Goal: Communication & Community: Answer question/provide support

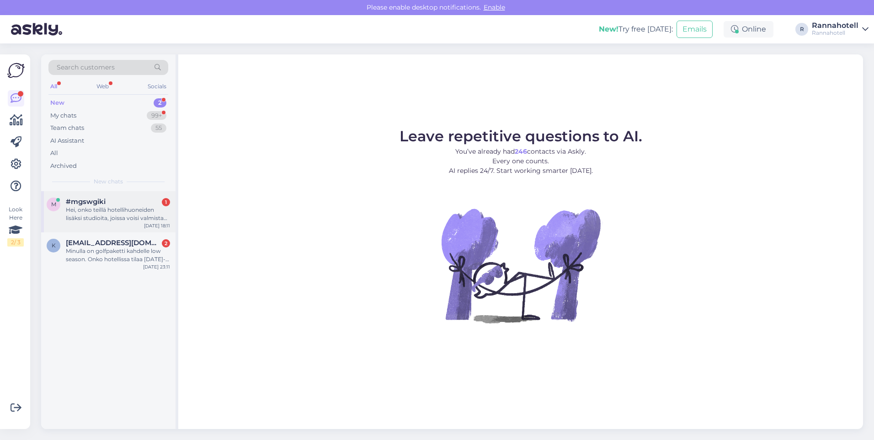
click at [117, 226] on div "m #mgswgiki [DATE], onko teillä hotellihuoneiden lisäksi studioita, joissa vois…" at bounding box center [108, 211] width 134 height 41
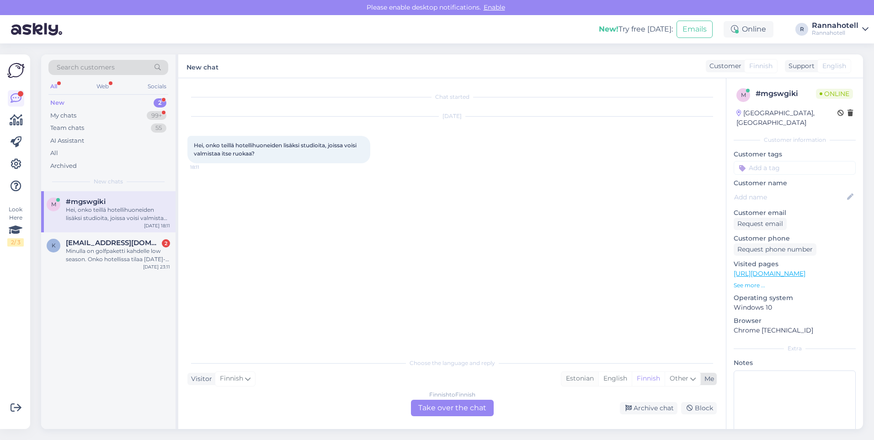
click at [578, 375] on div "Estonian" at bounding box center [579, 379] width 37 height 14
click at [427, 409] on div "Finnish to Estonian Take over the chat" at bounding box center [452, 407] width 83 height 16
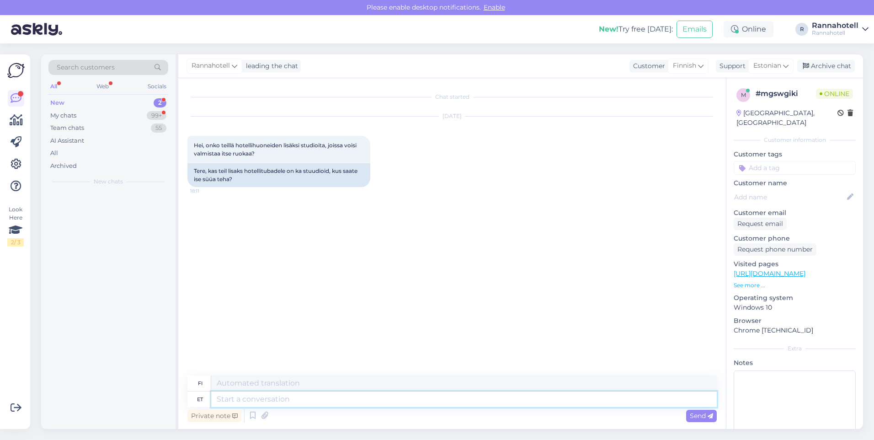
click at [247, 398] on textarea at bounding box center [463, 399] width 505 height 16
type textarea "Tere,"
type textarea "Hei"
type textarea "Tere, k"
type textarea "Hei,"
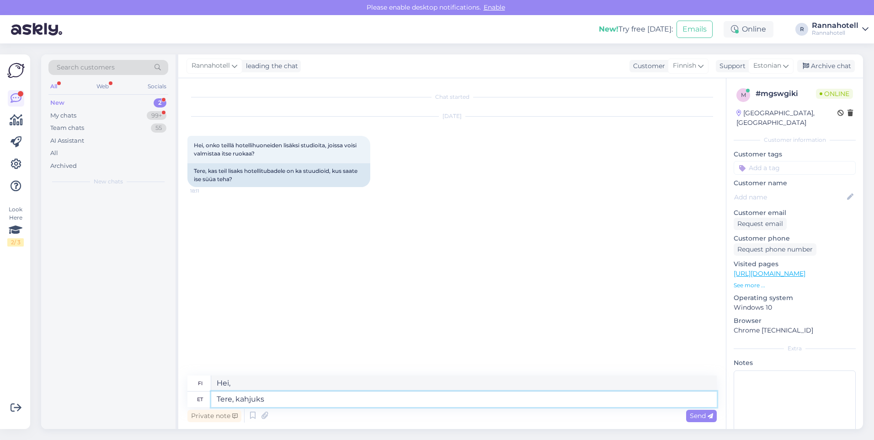
type textarea "Tere, kahjuks"
type textarea "Hei, valitettavasti"
type textarea "Tere, kahjuks meil ei"
type textarea "Hei, valitettavasti me"
type textarea "Tere, kahjuks meil ei o"
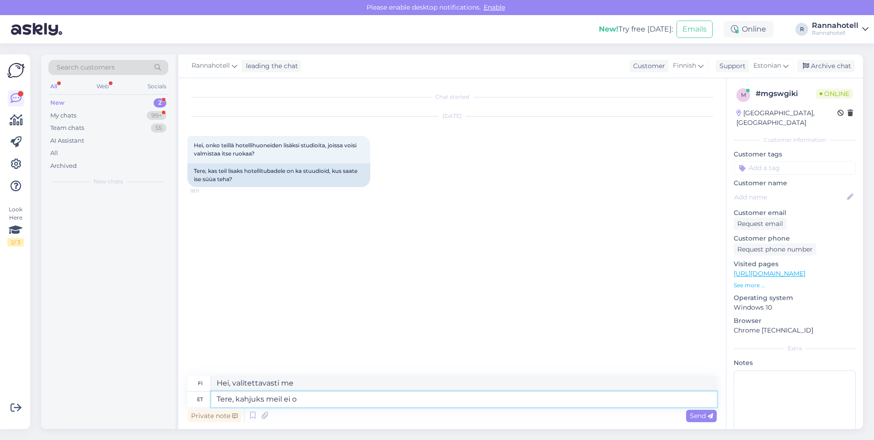
type textarea "Hei, valitettavasti meillä ei ole"
type textarea "Tere, kahjuks meil ei ole stuudio"
type textarea "Hei, valitettavasti meillä ei ole studiota."
type textarea "Tere, kahjuks meil ei ole stuudioid."
type textarea "Hei, valitettavasti meillä ei ole studioita."
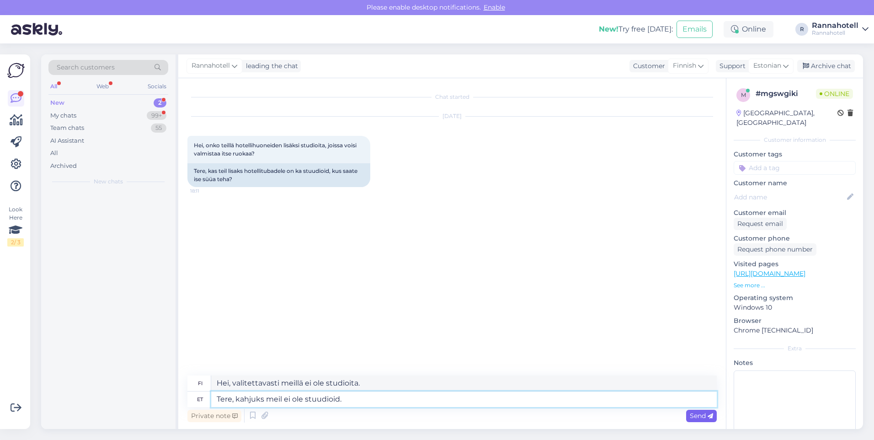
type textarea "Tere, kahjuks meil ei ole stuudioid."
click at [702, 419] on span "Send" at bounding box center [701, 415] width 23 height 8
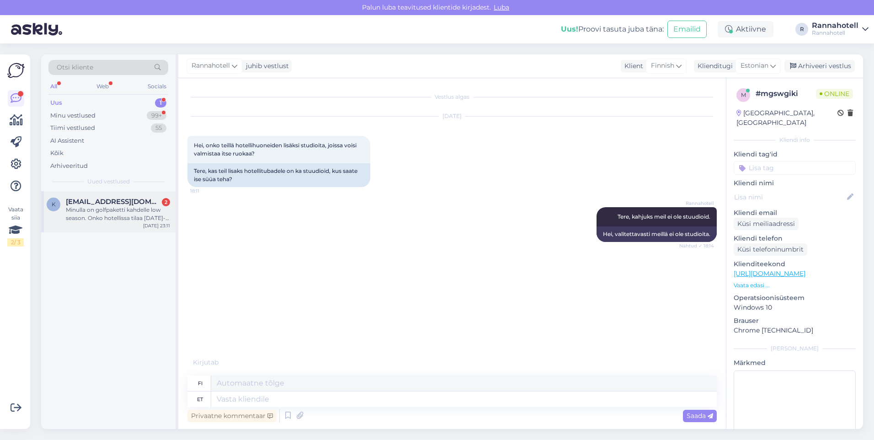
click at [108, 223] on div "k [EMAIL_ADDRESS][DOMAIN_NAME] 2 Minulla on golfpaketti kahdelle low season. On…" at bounding box center [108, 211] width 134 height 41
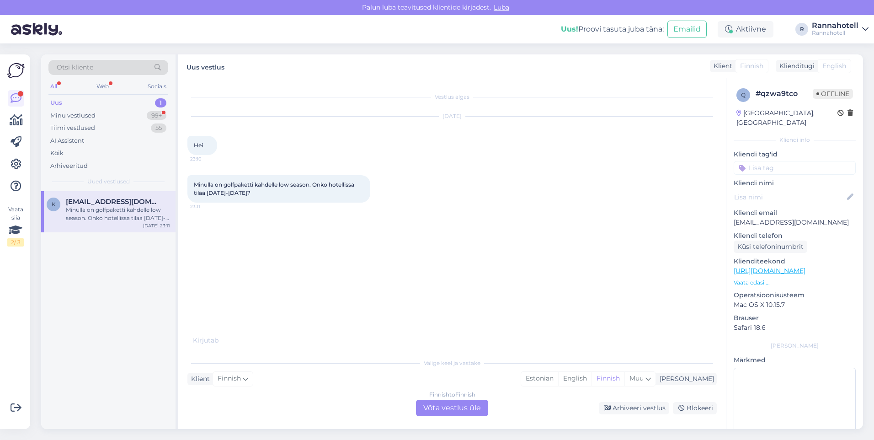
drag, startPoint x: 435, startPoint y: 114, endPoint x: 471, endPoint y: 112, distance: 36.1
click at [463, 114] on div "[DATE]" at bounding box center [451, 116] width 529 height 8
click at [472, 112] on div "[DATE]" at bounding box center [451, 116] width 529 height 8
drag, startPoint x: 472, startPoint y: 112, endPoint x: 417, endPoint y: 156, distance: 69.9
click at [417, 156] on div "[DATE] Hei 23:10" at bounding box center [451, 135] width 529 height 58
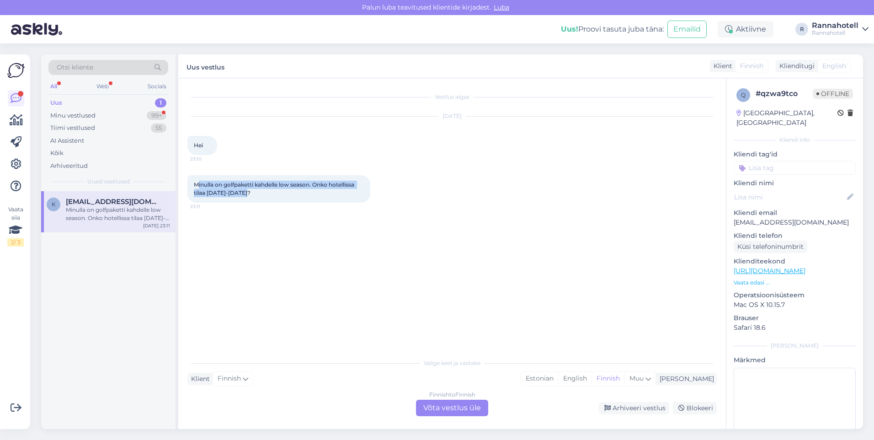
drag, startPoint x: 244, startPoint y: 191, endPoint x: 198, endPoint y: 172, distance: 50.1
click at [198, 172] on div "Minulla on golfpaketti kahdelle low season. Onko hotellissa tilaa [DATE]-[DATE]…" at bounding box center [451, 189] width 529 height 48
click at [377, 237] on div "Vestlus algas [DATE] Hei 23:10 Minulla on golfpaketti kahdelle low season. Onko…" at bounding box center [455, 216] width 537 height 258
click at [92, 113] on div "Minu vestlused" at bounding box center [72, 115] width 45 height 9
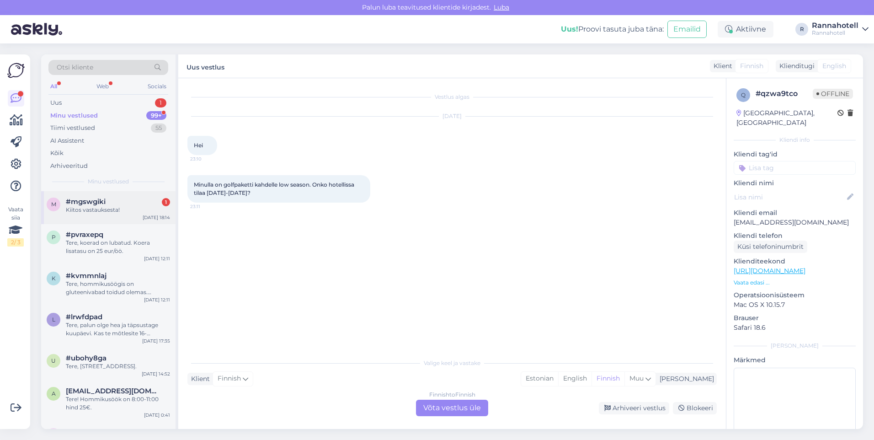
click at [98, 204] on span "#mgswgiki" at bounding box center [86, 201] width 40 height 8
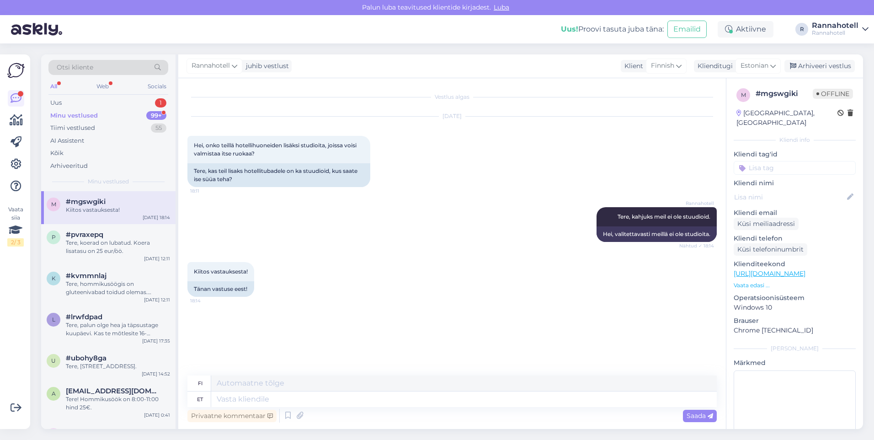
click at [78, 112] on div "Minu vestlused" at bounding box center [74, 115] width 48 height 9
